Goal: Transaction & Acquisition: Purchase product/service

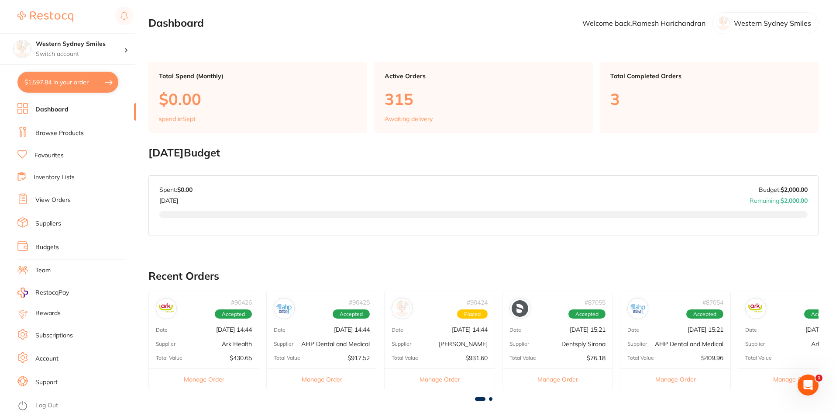
click at [65, 132] on link "Browse Products" at bounding box center [59, 133] width 48 height 9
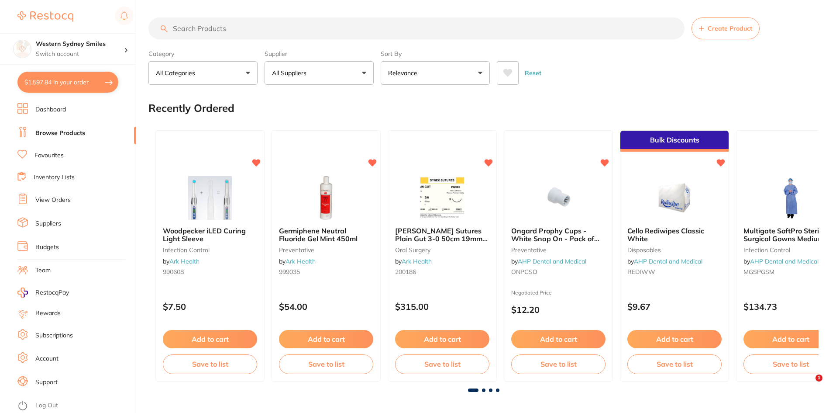
click at [253, 28] on input "search" at bounding box center [416, 28] width 536 height 22
click at [316, 37] on input "search" at bounding box center [416, 28] width 536 height 22
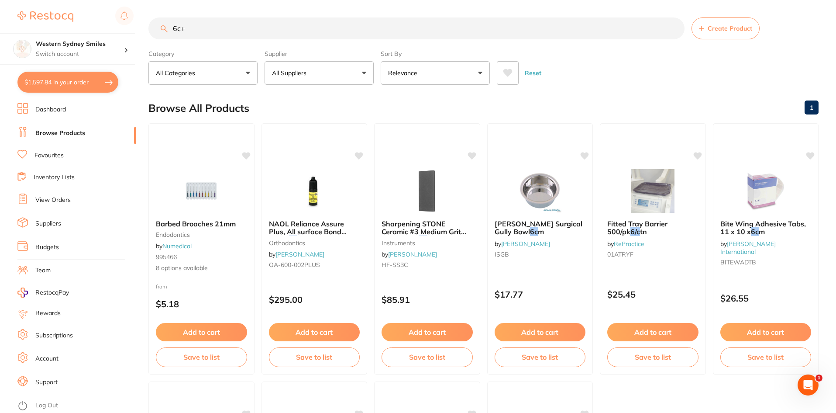
click at [205, 26] on input "6c+" at bounding box center [416, 28] width 536 height 22
drag, startPoint x: 197, startPoint y: 30, endPoint x: 106, endPoint y: 29, distance: 91.7
click at [110, 28] on div "$1,597.84 Western Sydney Smiles Switch account Western Sydney Smiles $1,597.84 …" at bounding box center [418, 206] width 836 height 413
type input "k file"
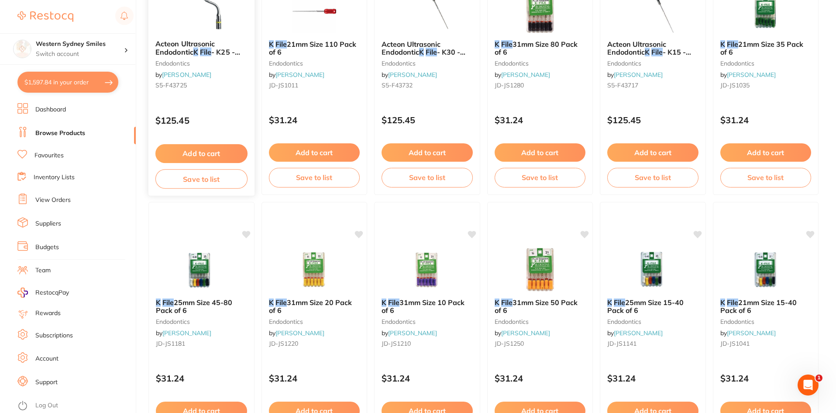
scroll to position [698, 0]
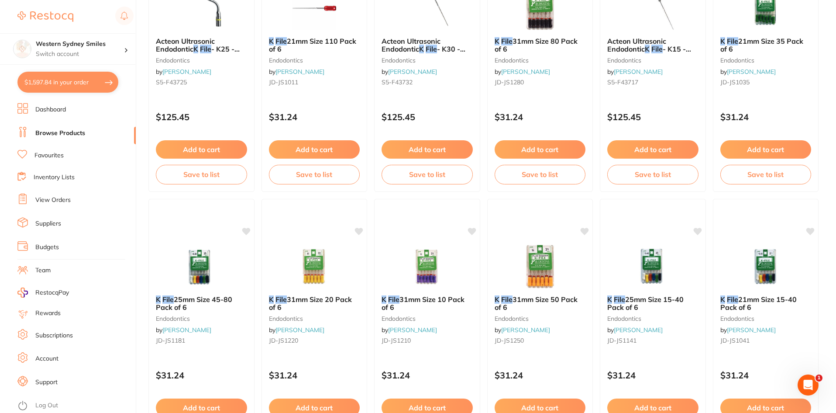
click at [74, 153] on li "Favourites" at bounding box center [76, 155] width 118 height 11
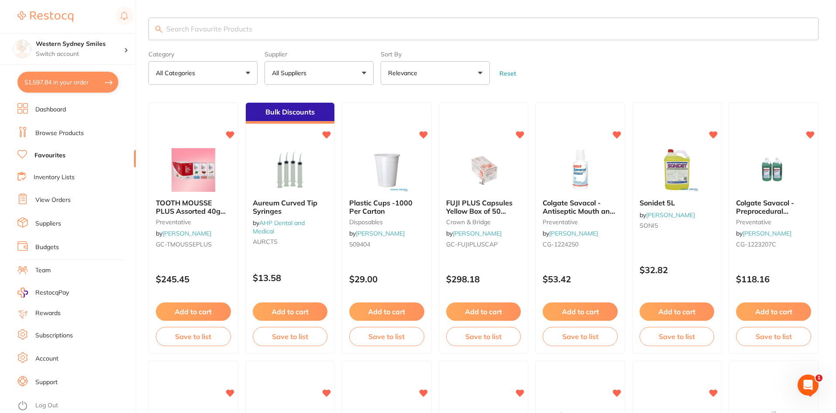
click at [212, 34] on input "search" at bounding box center [483, 28] width 670 height 23
type input "k file"
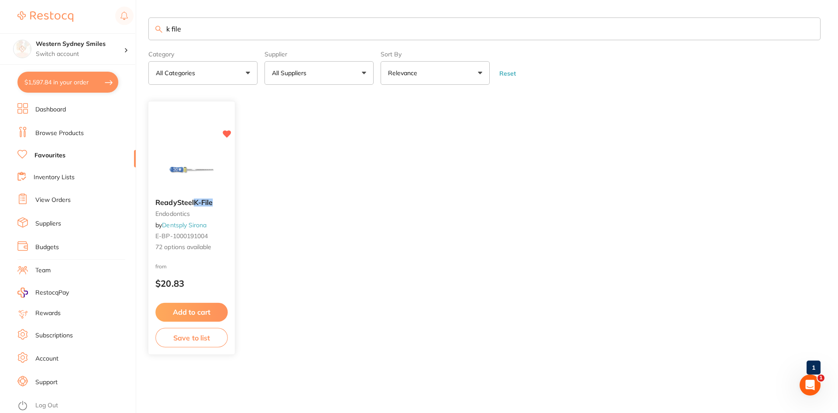
click at [215, 148] on img at bounding box center [191, 170] width 57 height 44
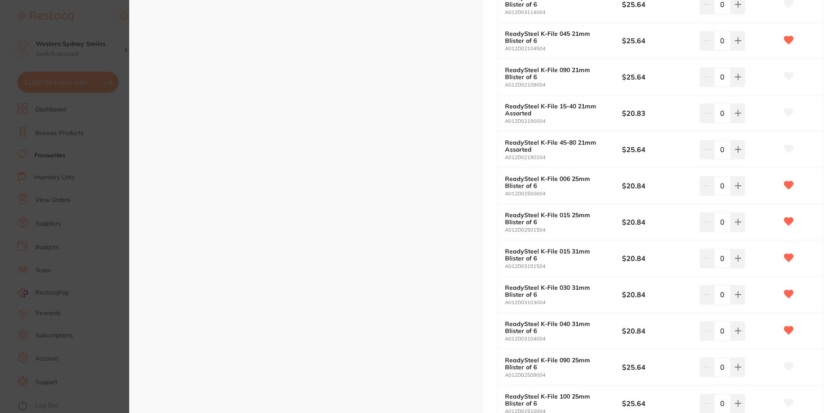
scroll to position [786, 0]
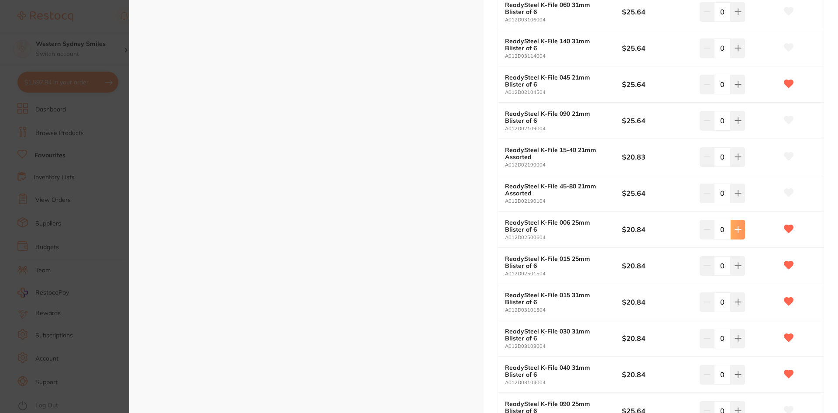
click at [738, 233] on icon at bounding box center [738, 229] width 7 height 7
type input "1"
